Goal: Navigation & Orientation: Find specific page/section

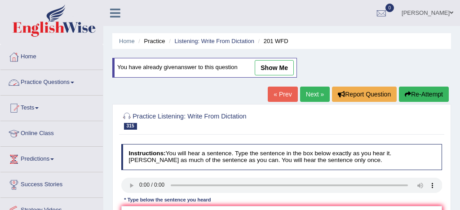
click at [32, 56] on link "Home" at bounding box center [51, 55] width 102 height 22
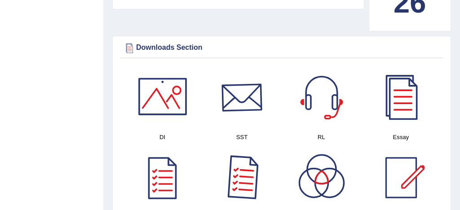
scroll to position [498, 0]
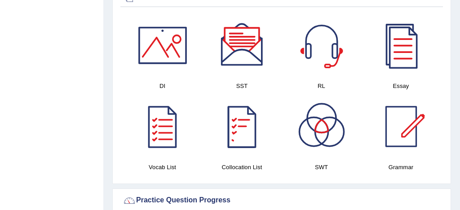
click at [238, 133] on div at bounding box center [242, 126] width 63 height 63
